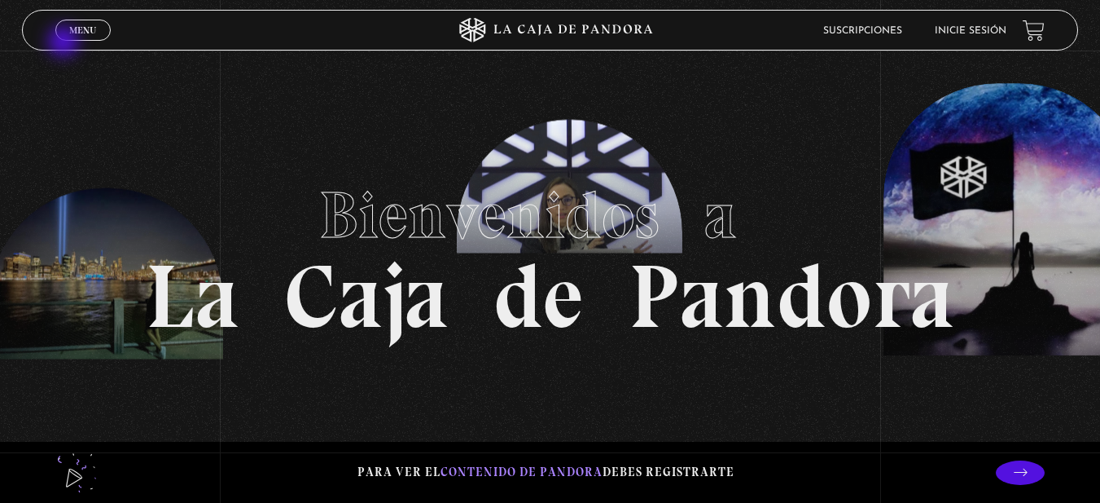
click at [67, 40] on div "Menu Cerrar" at bounding box center [220, 30] width 330 height 39
click at [75, 33] on span "Menu" at bounding box center [82, 30] width 27 height 10
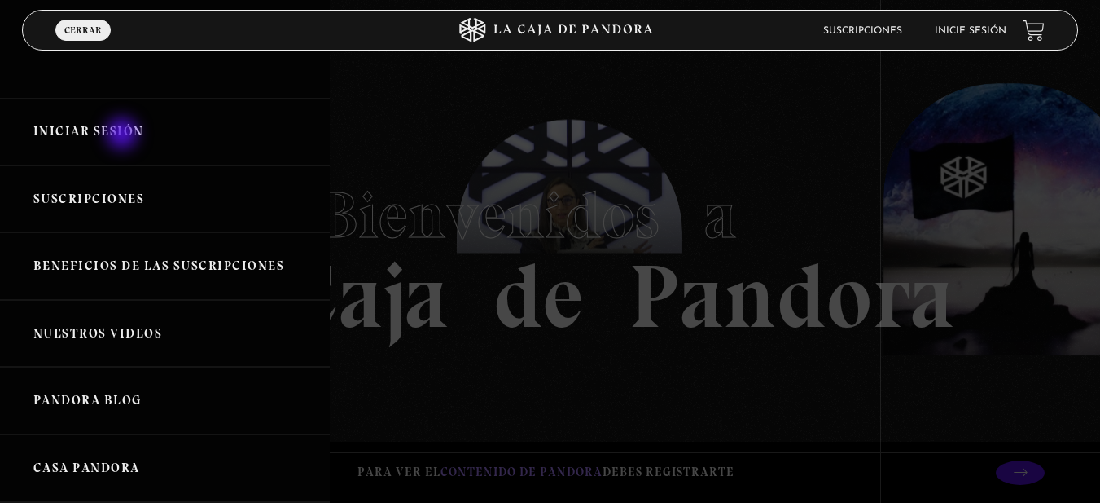
click at [124, 135] on link "Iniciar Sesión" at bounding box center [165, 132] width 330 height 68
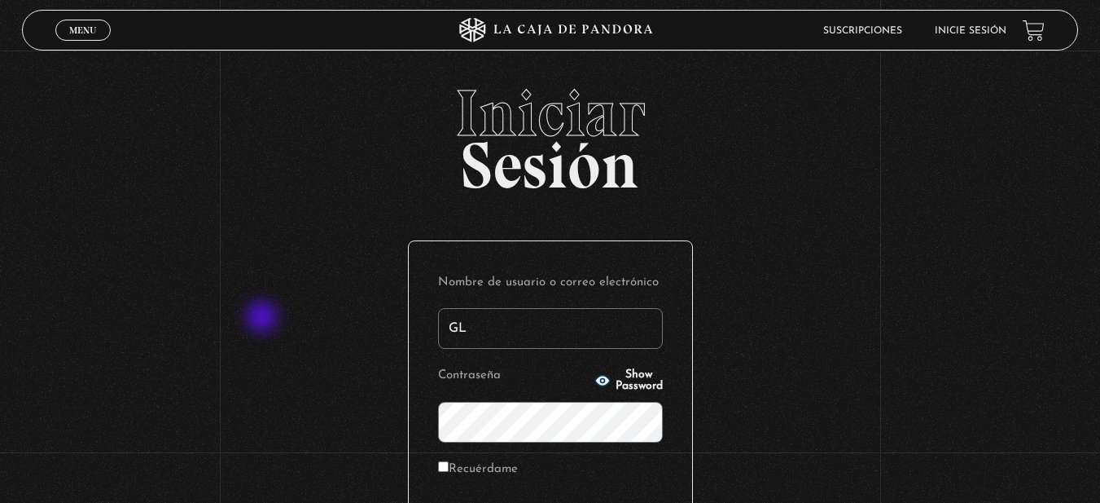
type input "G"
type input "[EMAIL_ADDRESS][DOMAIN_NAME]"
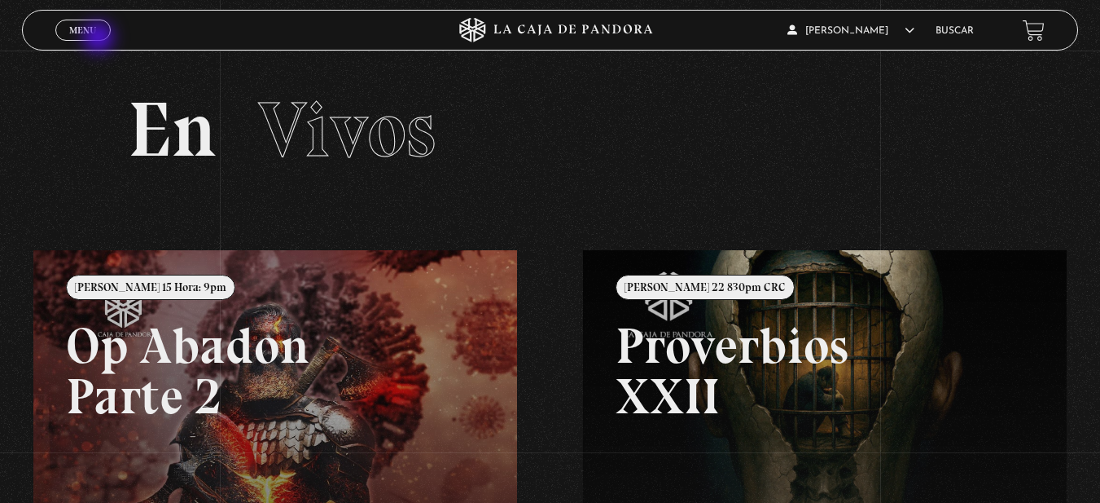
click at [100, 39] on span "Cerrar" at bounding box center [83, 44] width 38 height 11
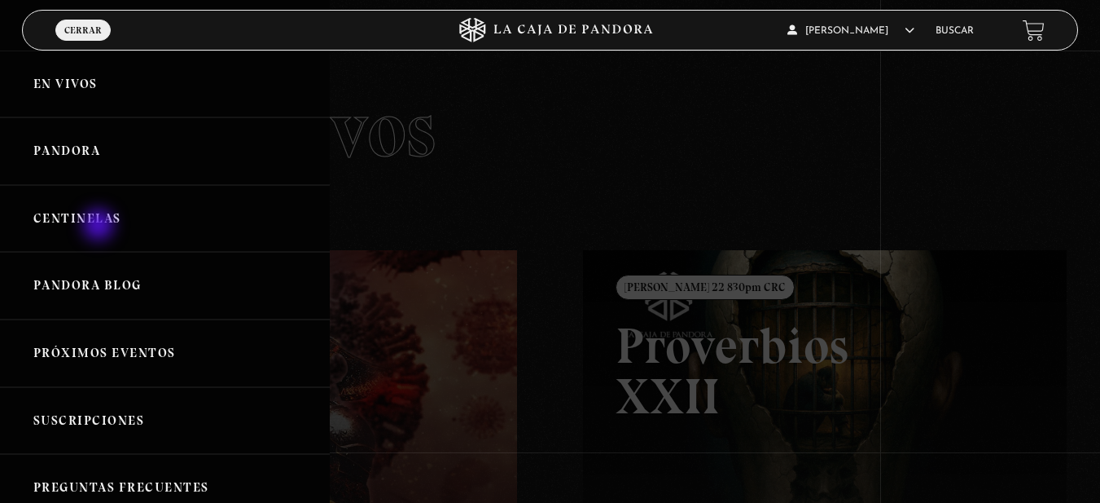
click at [100, 226] on link "Centinelas" at bounding box center [165, 219] width 330 height 68
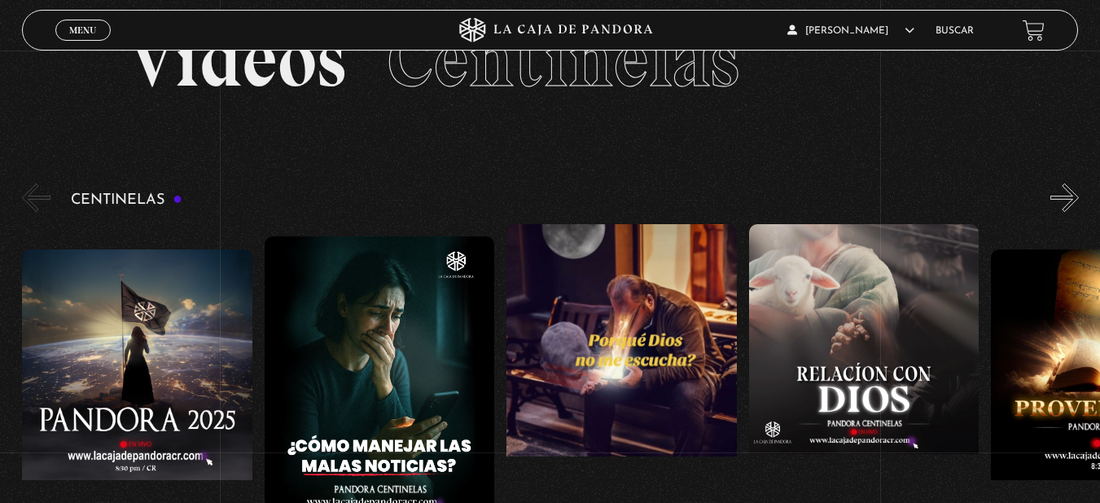
scroll to position [68, 0]
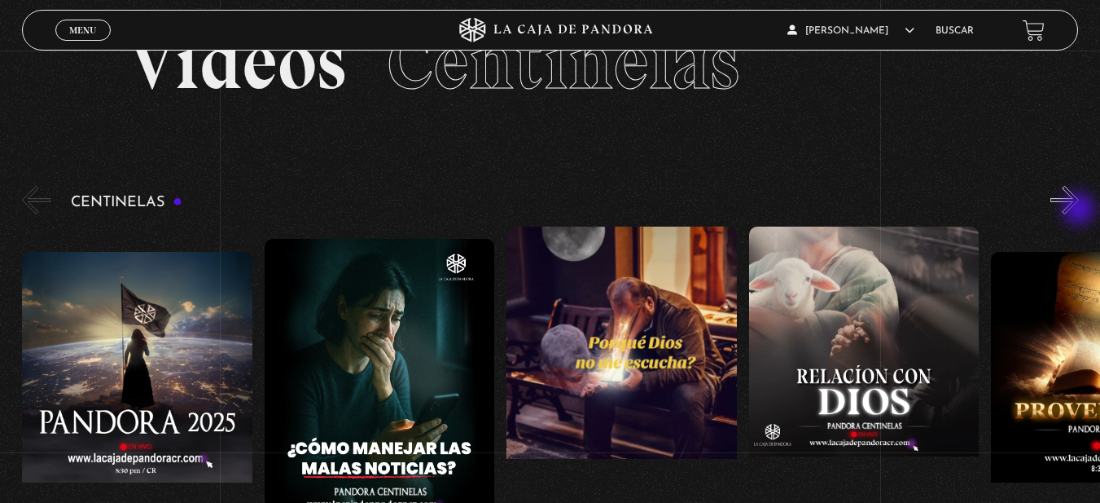
click at [1079, 210] on button "»" at bounding box center [1065, 200] width 29 height 29
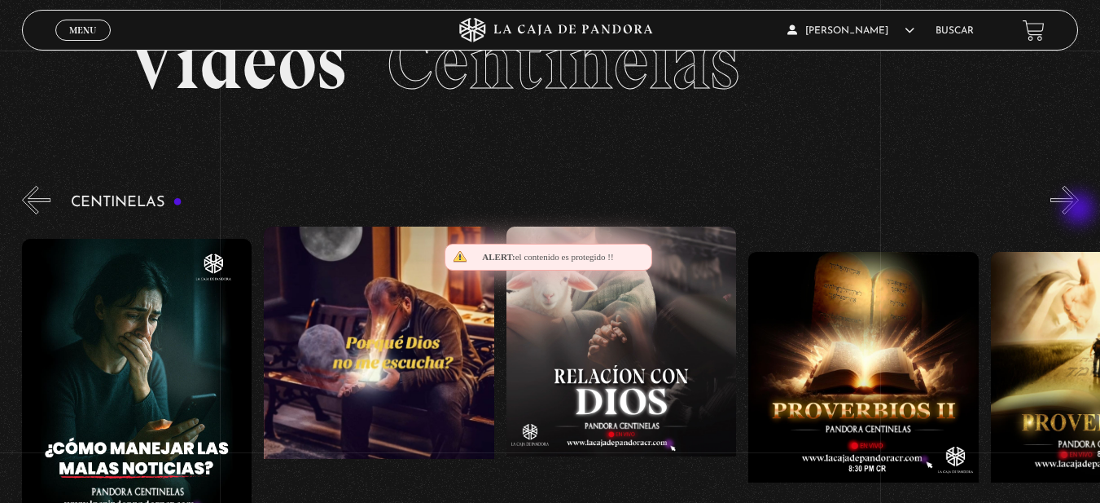
click at [1079, 210] on button "»" at bounding box center [1065, 200] width 29 height 29
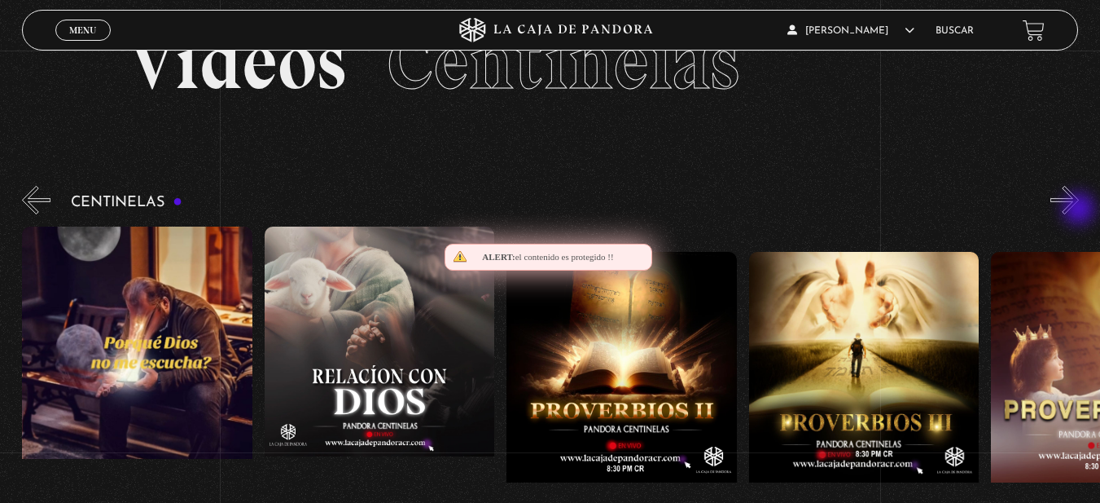
click at [1079, 210] on button "»" at bounding box center [1065, 200] width 29 height 29
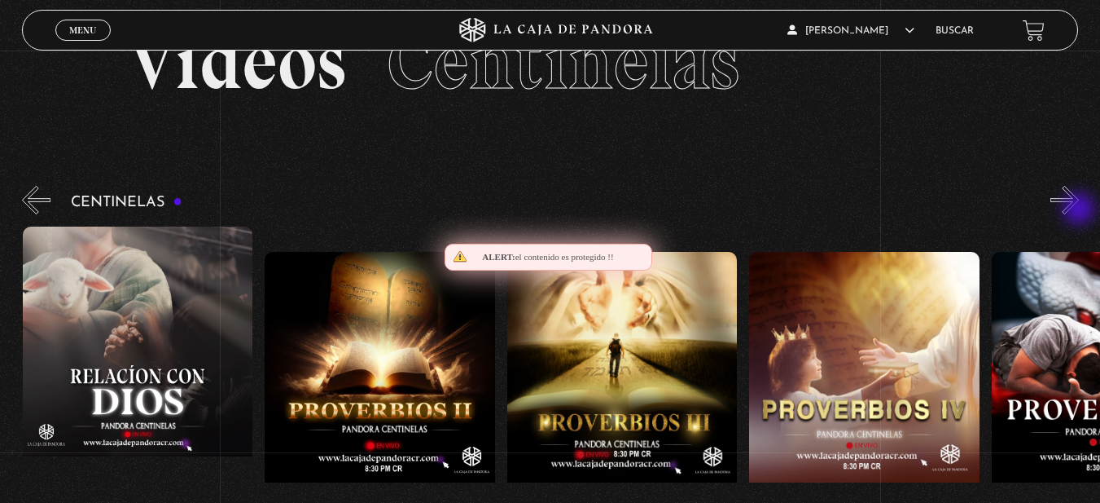
scroll to position [0, 727]
click at [1079, 210] on button "»" at bounding box center [1065, 200] width 29 height 29
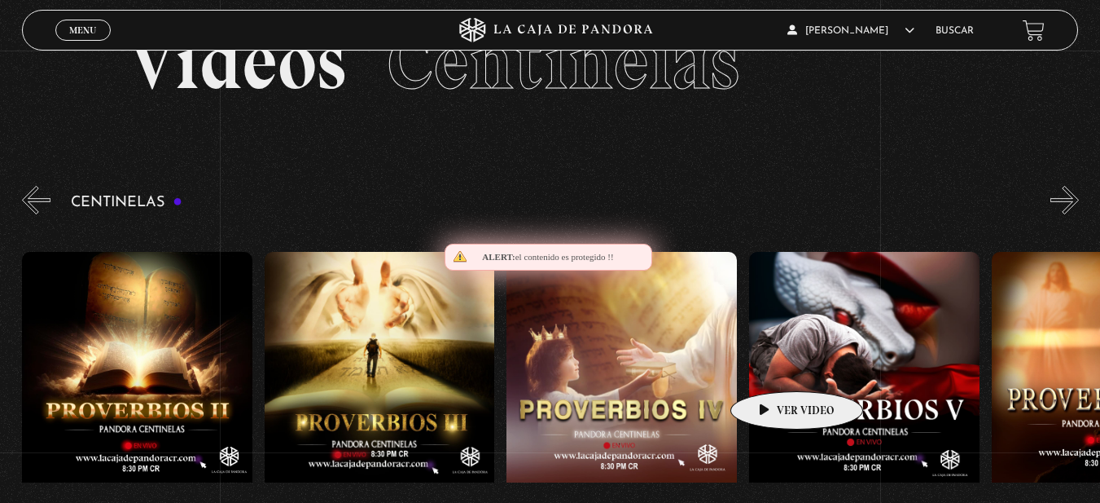
click at [771, 367] on figure at bounding box center [864, 398] width 230 height 293
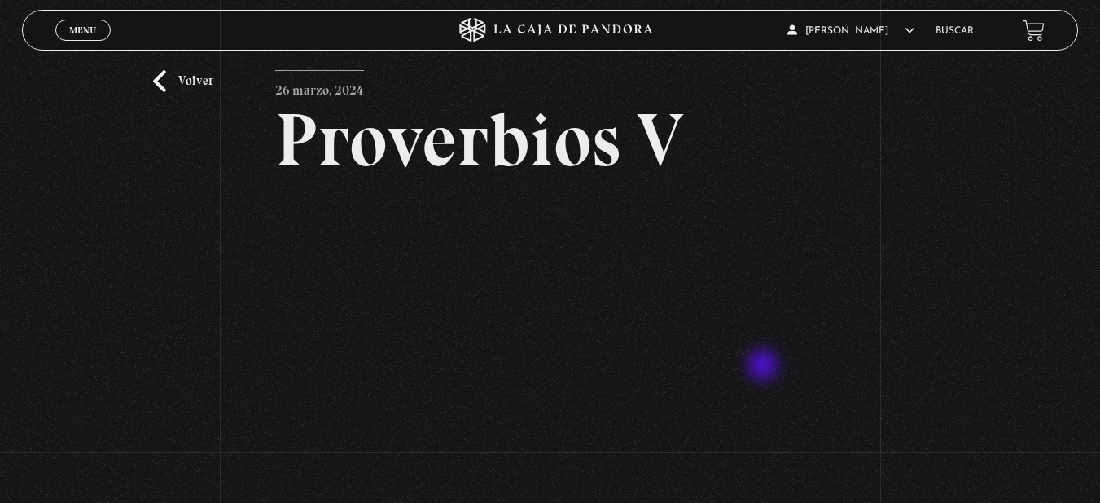
scroll to position [33, 0]
